Goal: Task Accomplishment & Management: Complete application form

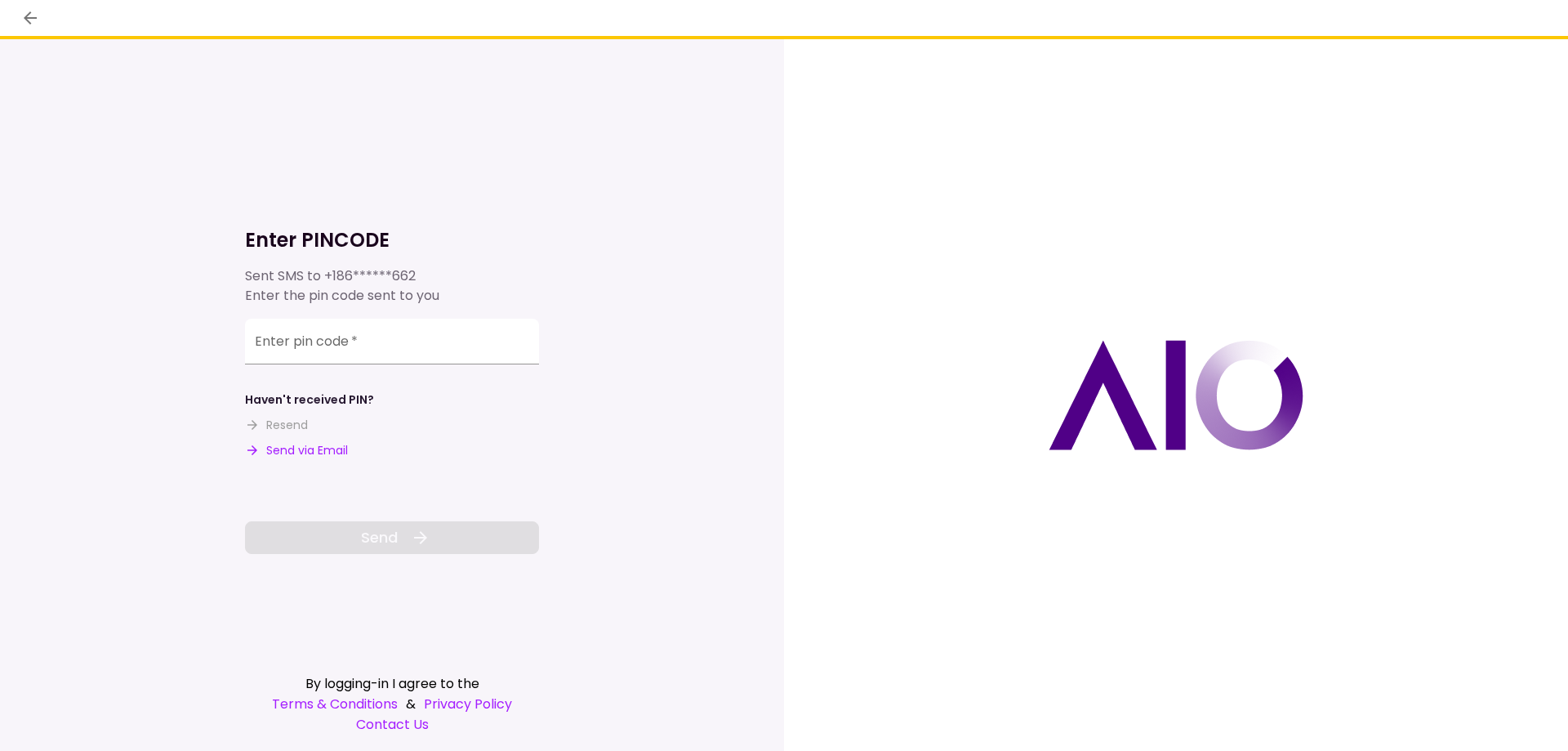
click at [293, 451] on button "Send via Email" at bounding box center [297, 450] width 103 height 17
click at [395, 327] on input "Enter pin code   *" at bounding box center [392, 344] width 294 height 46
paste input "******"
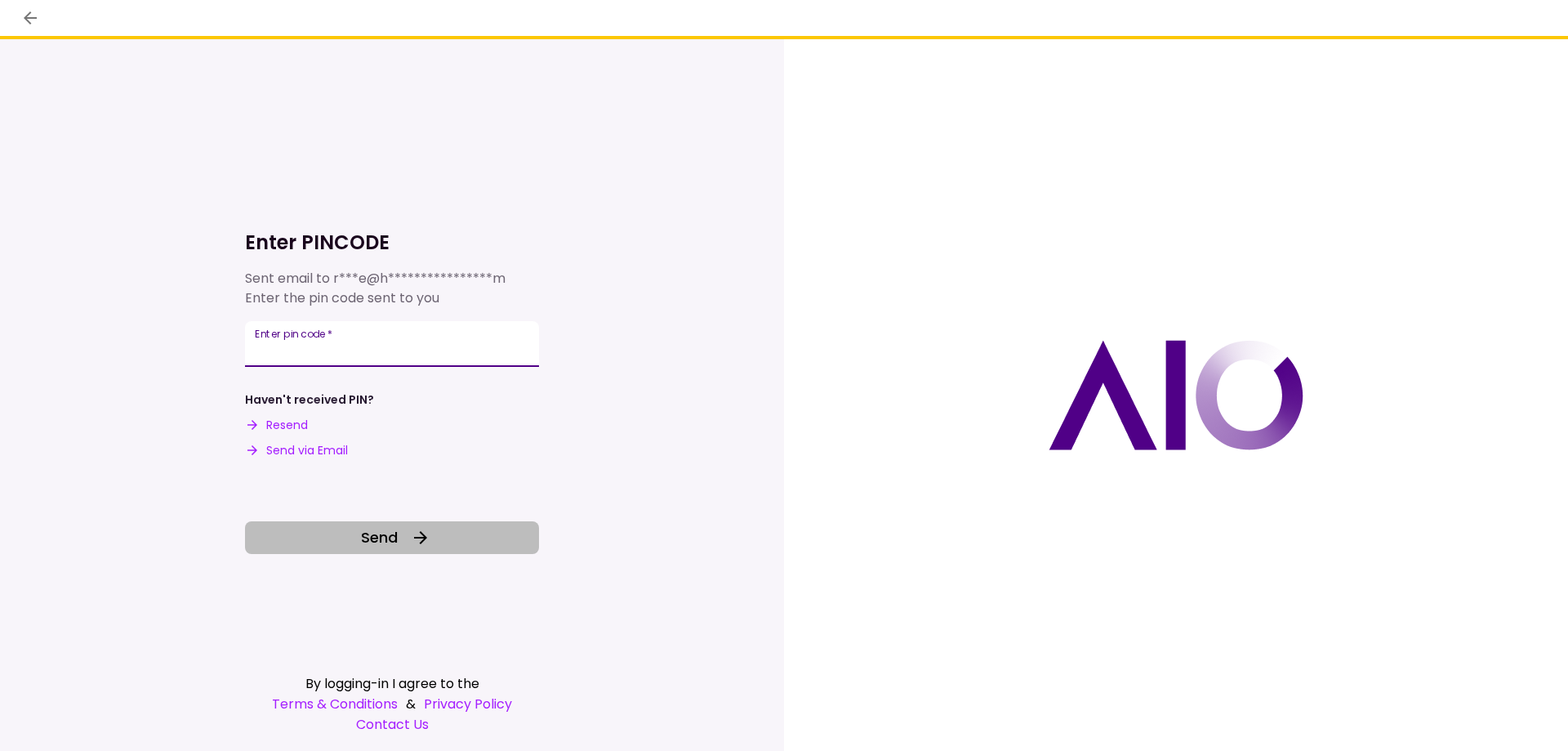
type input "******"
click at [346, 537] on button "Send" at bounding box center [392, 537] width 294 height 33
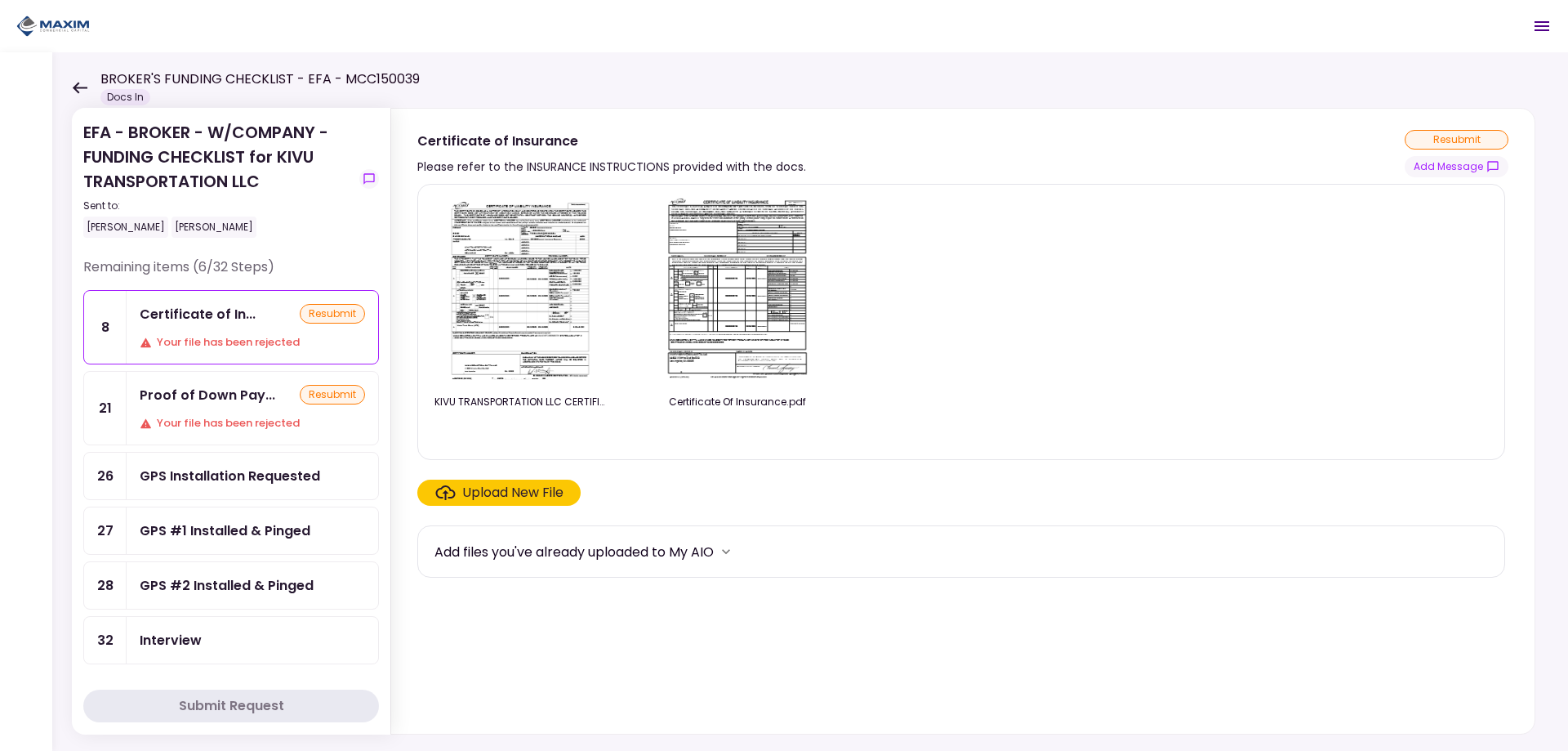
click at [495, 500] on div "Upload New File" at bounding box center [513, 492] width 101 height 19
click at [0, 0] on input "Upload New File" at bounding box center [0, 0] width 0 height 0
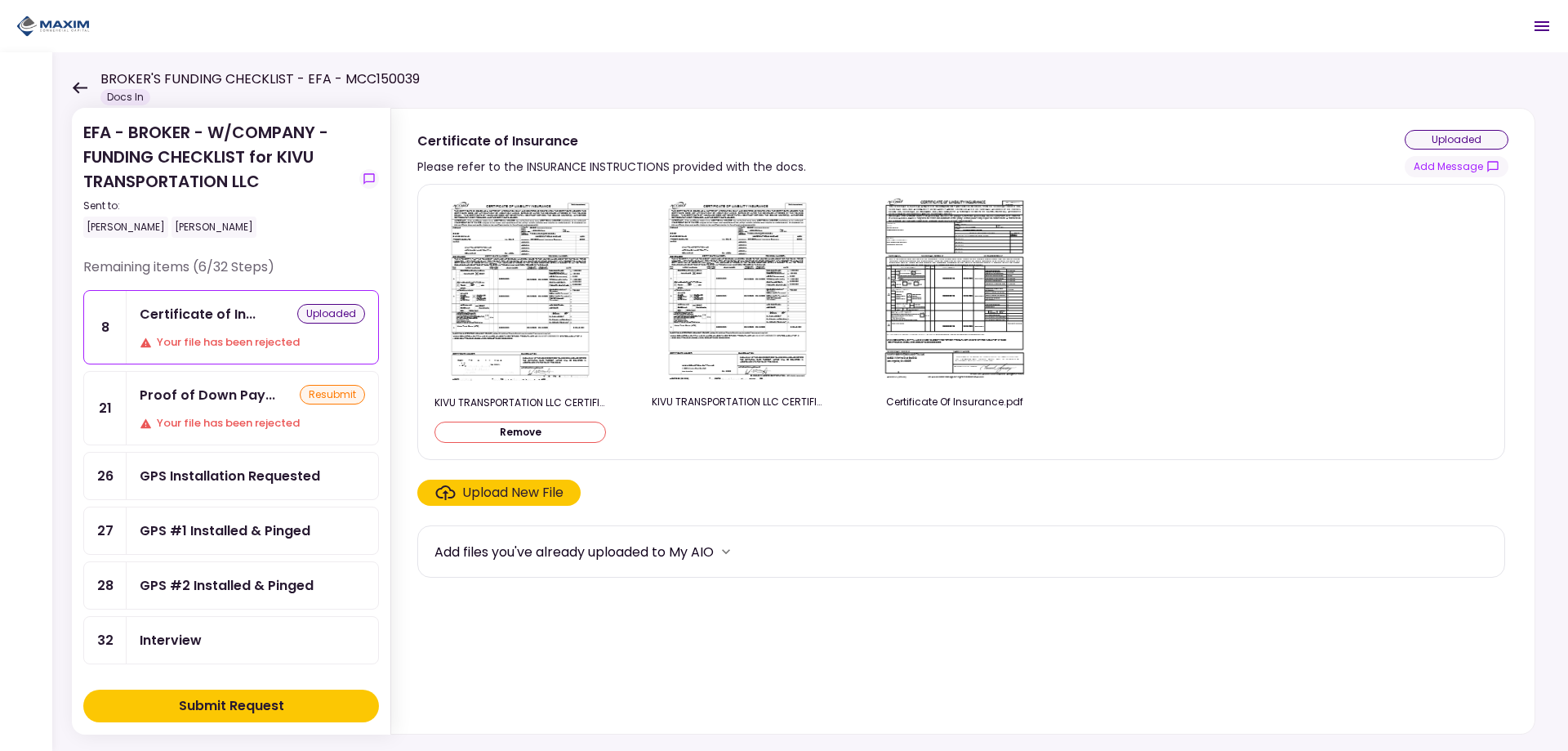
click at [180, 703] on div "Submit Request" at bounding box center [231, 705] width 106 height 19
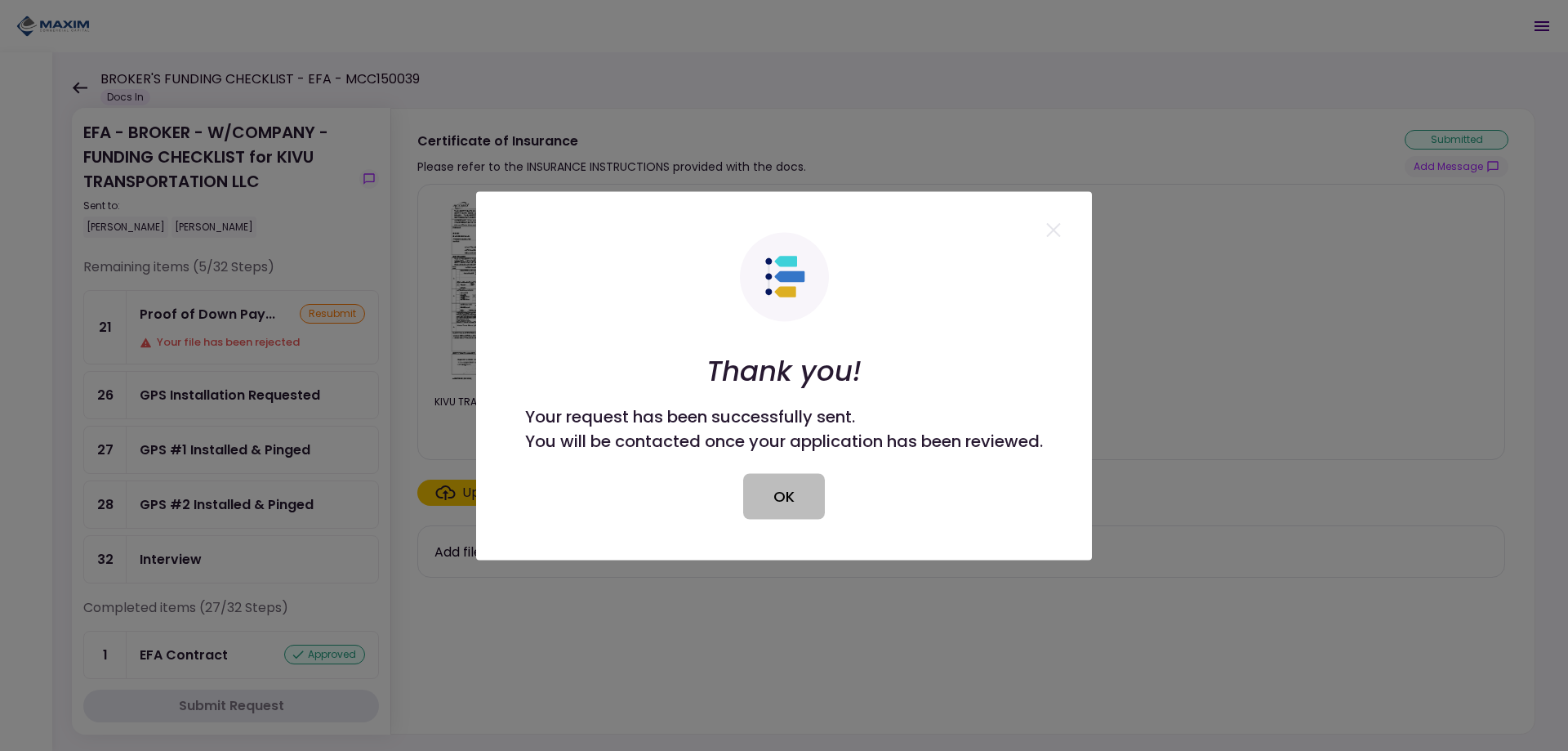
click at [797, 493] on button "OK" at bounding box center [784, 496] width 82 height 46
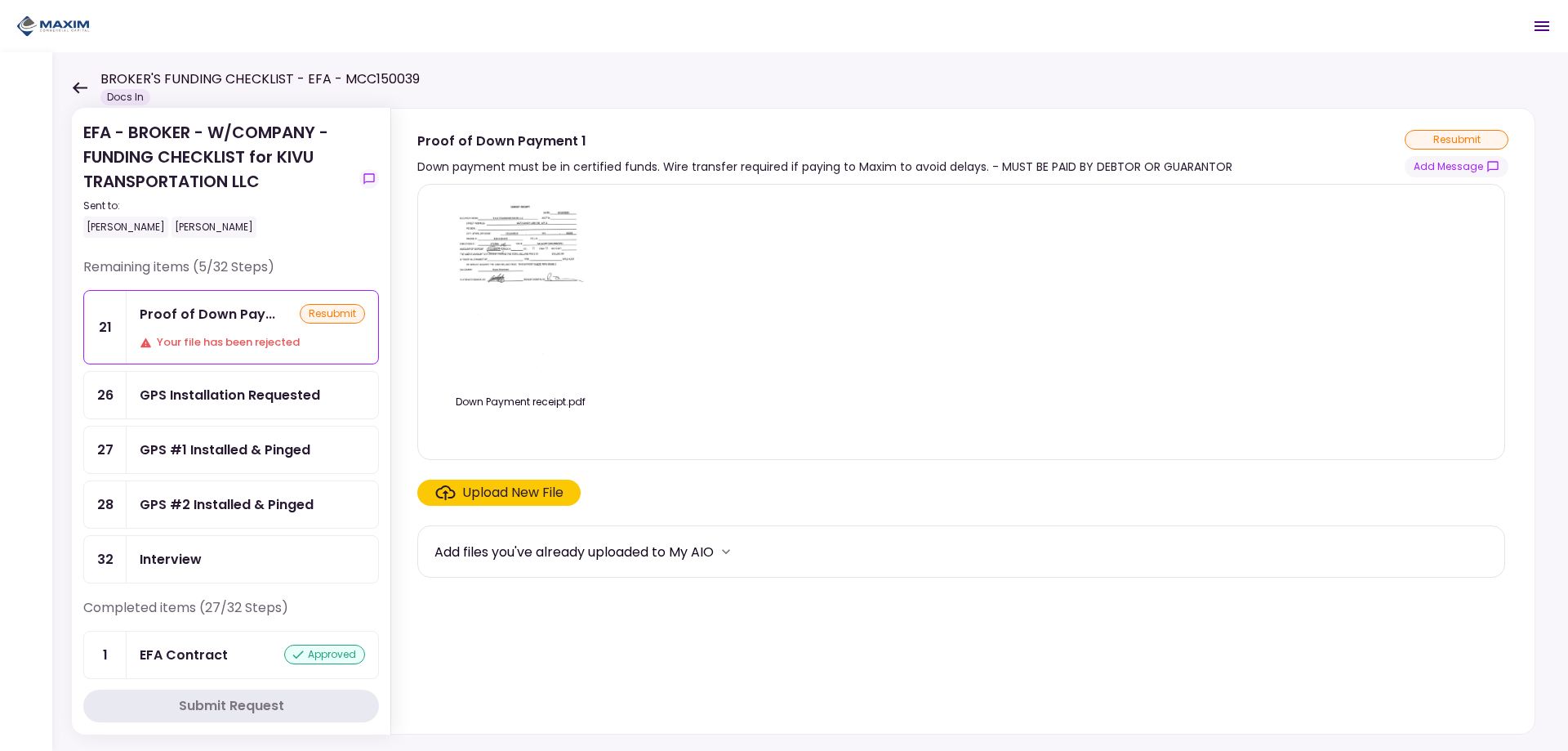
click at [231, 392] on div "GPS Installation Requested" at bounding box center [230, 395] width 181 height 20
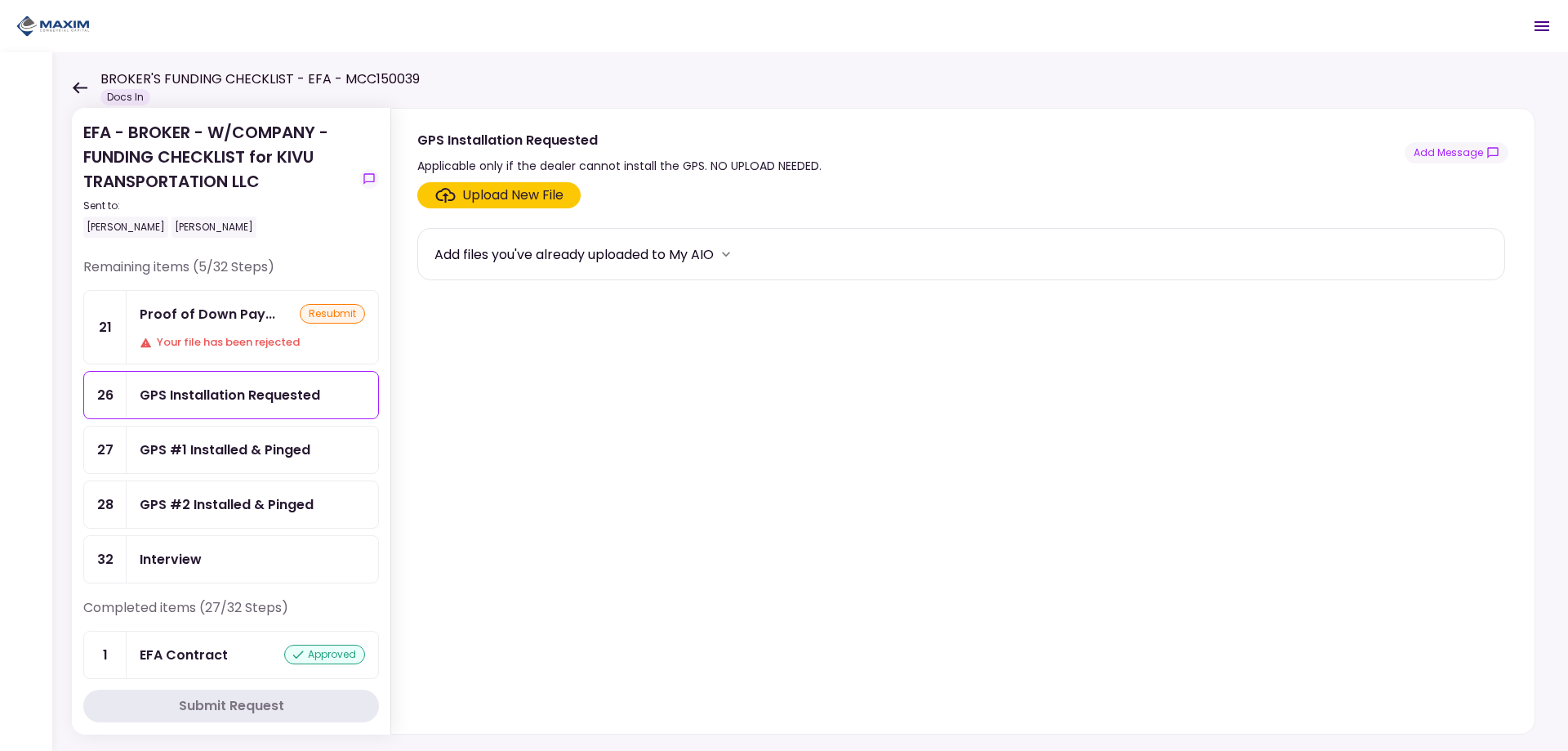
click at [189, 440] on div "GPS #1 Installed & Pinged" at bounding box center [225, 449] width 171 height 20
click at [494, 188] on div "Upload New File" at bounding box center [513, 194] width 101 height 19
click at [0, 0] on input "Upload New File" at bounding box center [0, 0] width 0 height 0
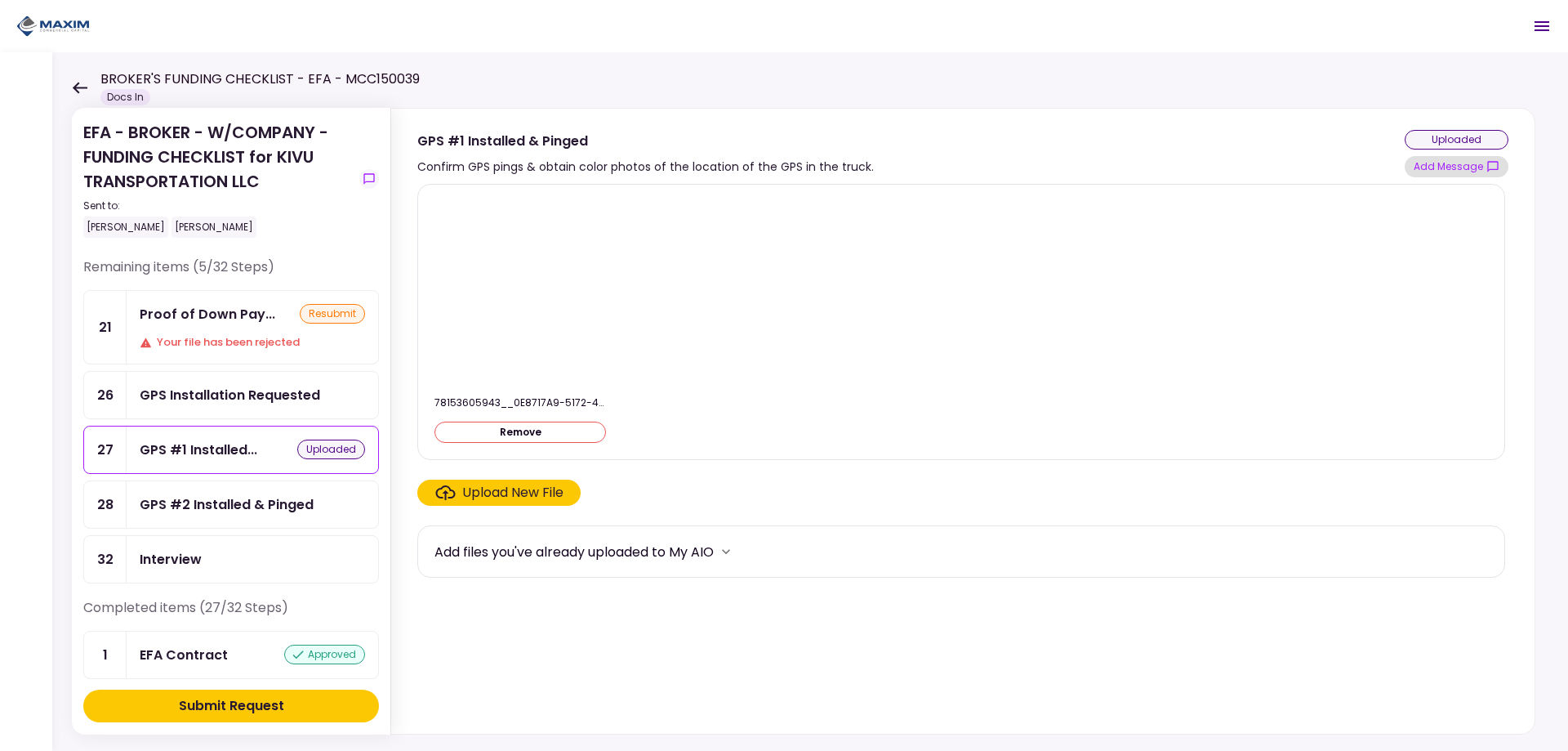
click at [1437, 170] on button "Add Message" at bounding box center [1456, 166] width 104 height 21
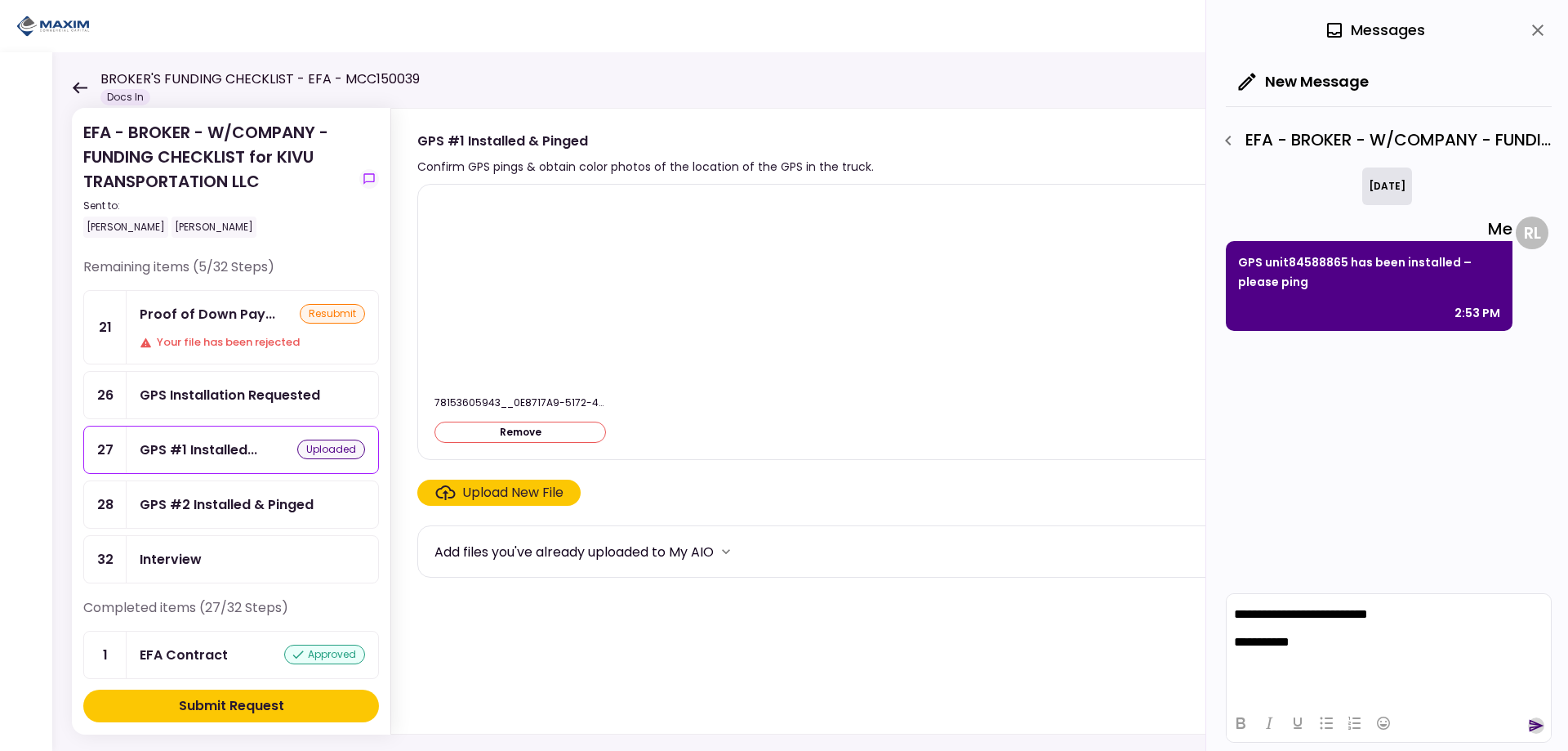
click at [1530, 725] on icon "send" at bounding box center [1536, 725] width 16 height 16
